Goal: Task Accomplishment & Management: Use online tool/utility

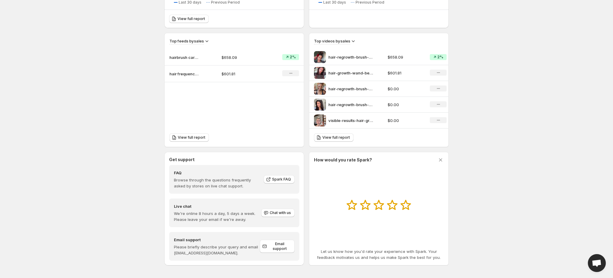
scroll to position [181, 0]
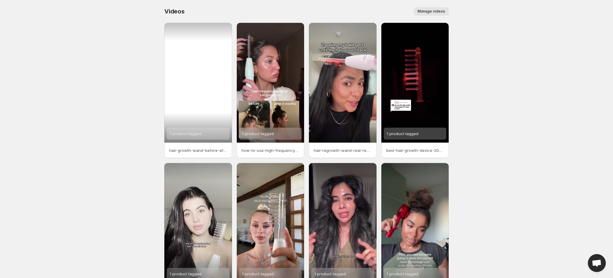
click at [204, 75] on div "1 product tagged" at bounding box center [198, 83] width 68 height 120
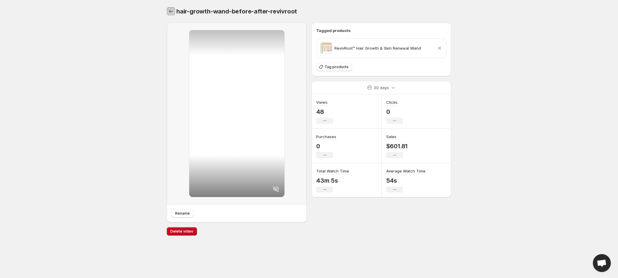
click at [168, 11] on icon "Settings" at bounding box center [171, 11] width 6 height 6
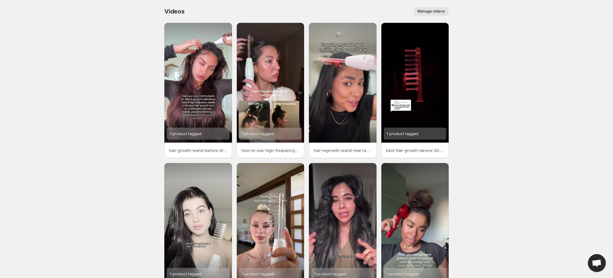
click at [435, 14] on button "Manage videos" at bounding box center [431, 11] width 35 height 8
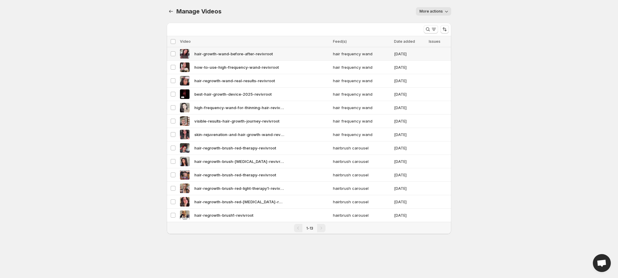
click at [225, 56] on span "hair-growth-wand-before-after-revivroot" at bounding box center [233, 54] width 78 height 6
click at [199, 50] on div "hair-growth-wand-before-after-revivroot" at bounding box center [254, 54] width 149 height 10
click at [174, 11] on icon "Manage Videos" at bounding box center [171, 11] width 6 height 6
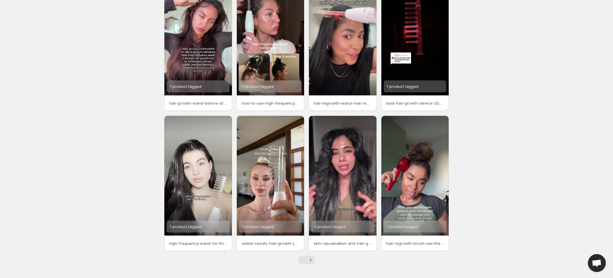
scroll to position [48, 0]
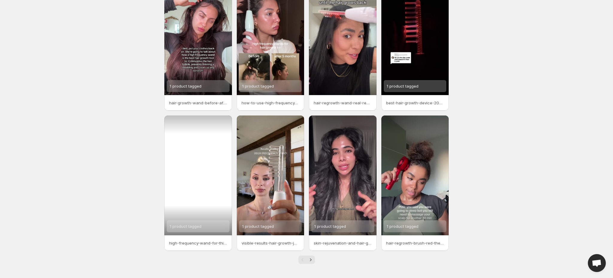
click at [198, 178] on div "1 product tagged" at bounding box center [198, 176] width 68 height 120
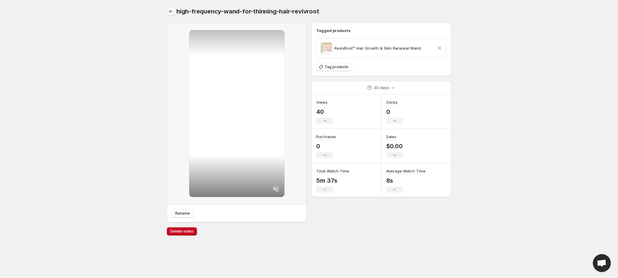
click at [169, 10] on icon "Settings" at bounding box center [171, 11] width 6 height 6
